Goal: Task Accomplishment & Management: Manage account settings

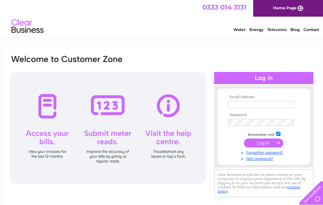
click at [259, 118] on td at bounding box center [263, 122] width 74 height 10
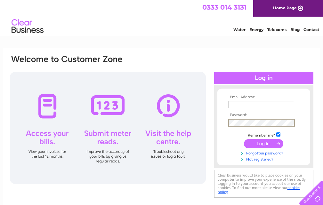
click at [252, 104] on input "text" at bounding box center [261, 104] width 66 height 7
type input "shonachas17@btinternet.com"
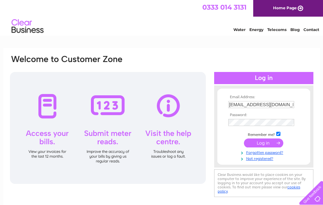
click at [264, 143] on input "submit" at bounding box center [263, 142] width 39 height 9
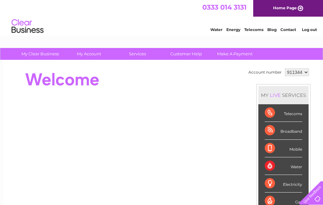
click at [306, 72] on select "911344 911772" at bounding box center [297, 72] width 24 height 8
select select "911772"
click at [285, 68] on select "911344 911772" at bounding box center [297, 72] width 24 height 8
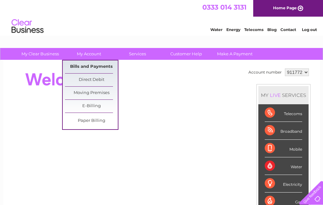
click at [90, 65] on link "Bills and Payments" at bounding box center [91, 66] width 53 height 13
click at [91, 65] on link "Bills and Payments" at bounding box center [91, 66] width 53 height 13
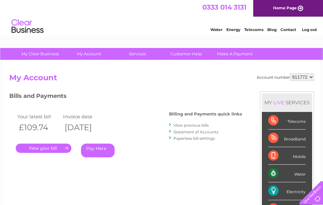
click at [48, 148] on link "." at bounding box center [44, 148] width 56 height 9
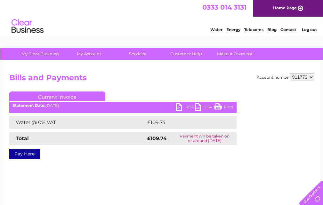
click at [186, 107] on link "PDF" at bounding box center [185, 107] width 19 height 9
click at [311, 28] on link "Log out" at bounding box center [309, 29] width 15 height 5
